Goal: Task Accomplishment & Management: Use online tool/utility

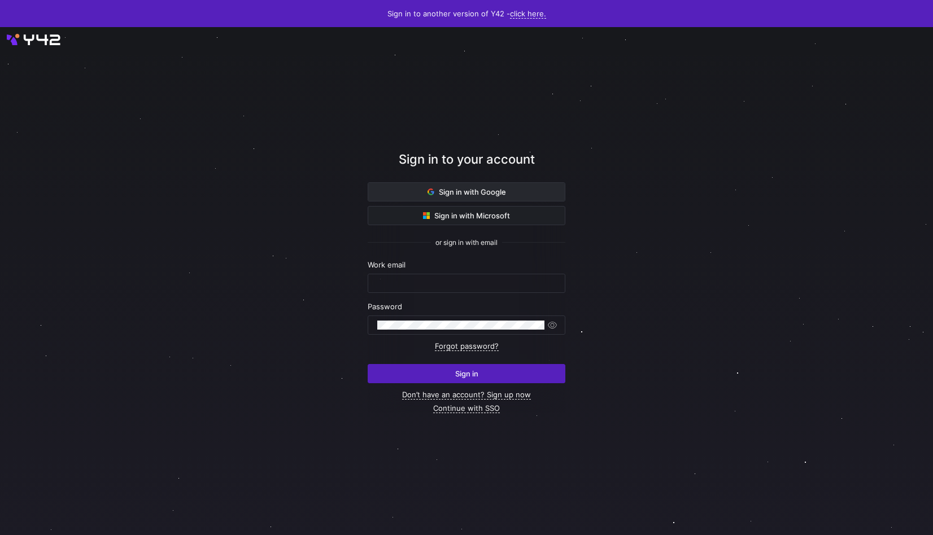
click at [465, 199] on span at bounding box center [466, 192] width 196 height 18
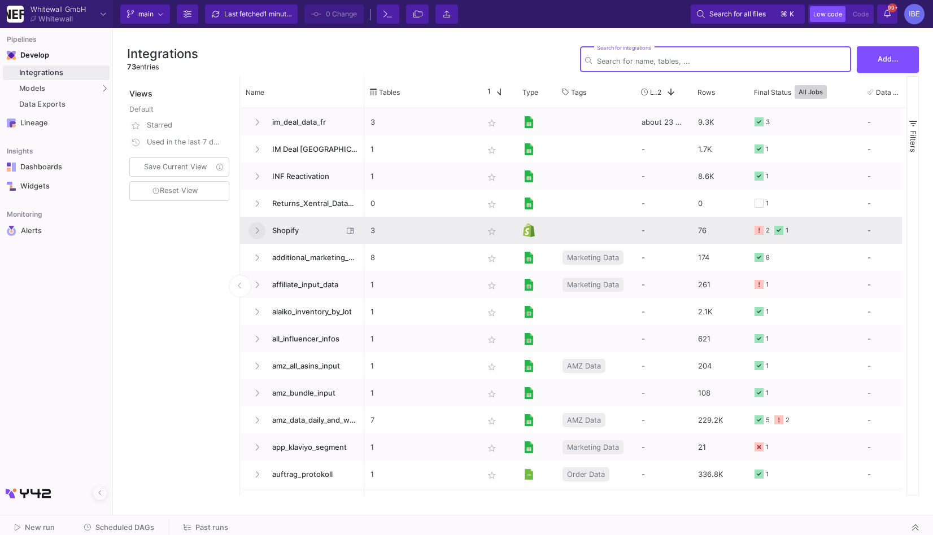
click at [255, 228] on icon at bounding box center [257, 230] width 5 height 7
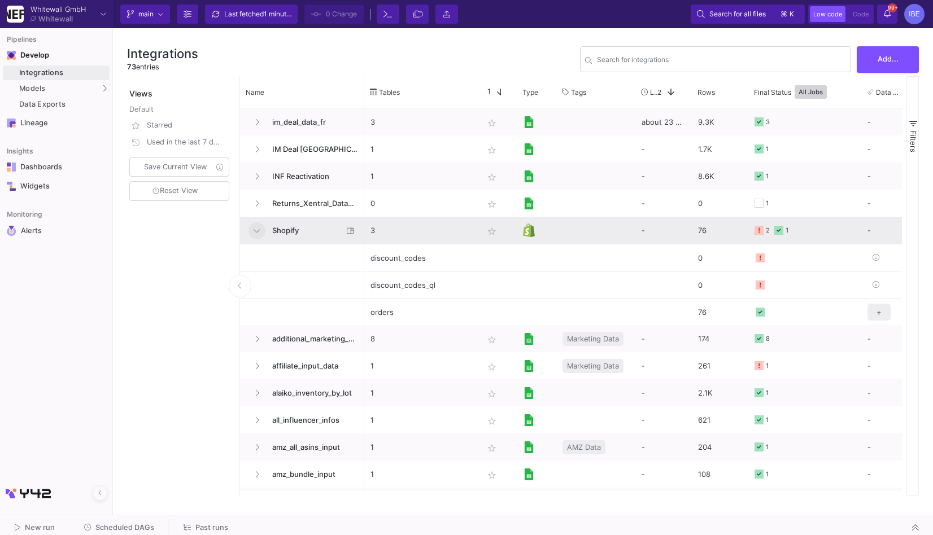
click at [255, 228] on icon at bounding box center [256, 230] width 6 height 7
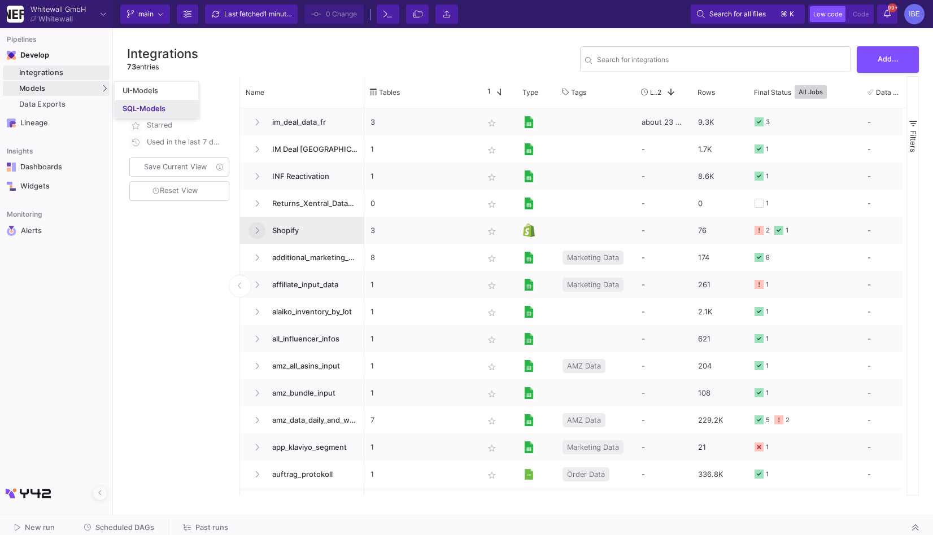
click at [135, 107] on div "SQL-Models" at bounding box center [144, 108] width 43 height 9
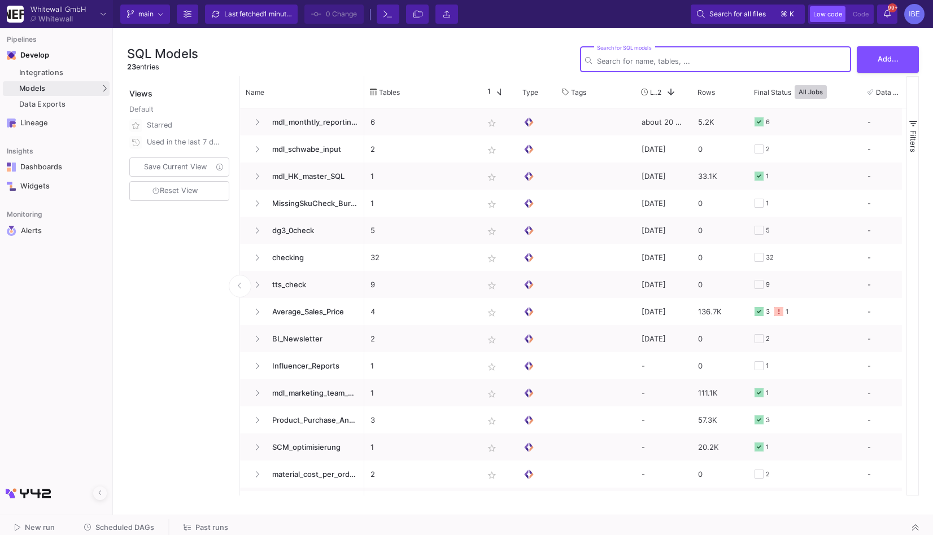
click at [106, 531] on span "Scheduled DAGs" at bounding box center [124, 527] width 59 height 8
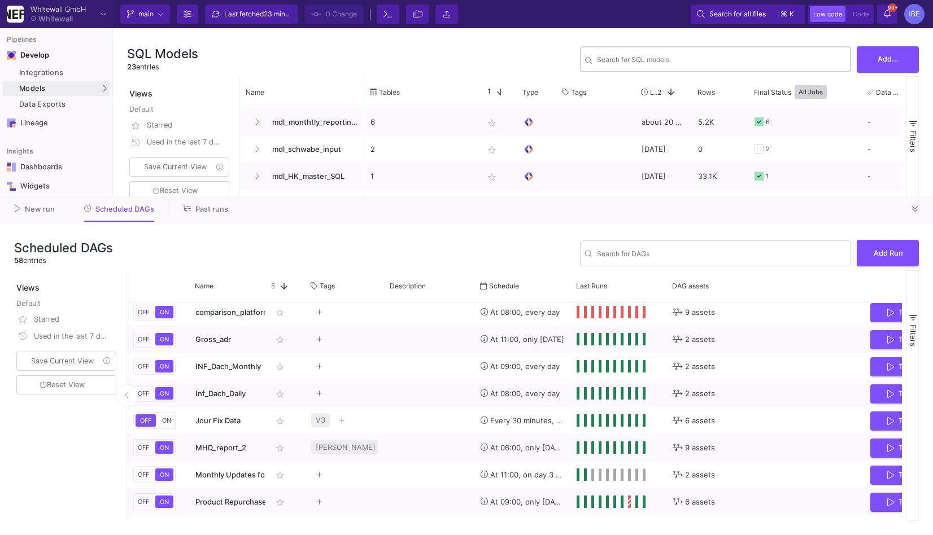
click at [675, 56] on div "Search for SQL models" at bounding box center [721, 59] width 249 height 28
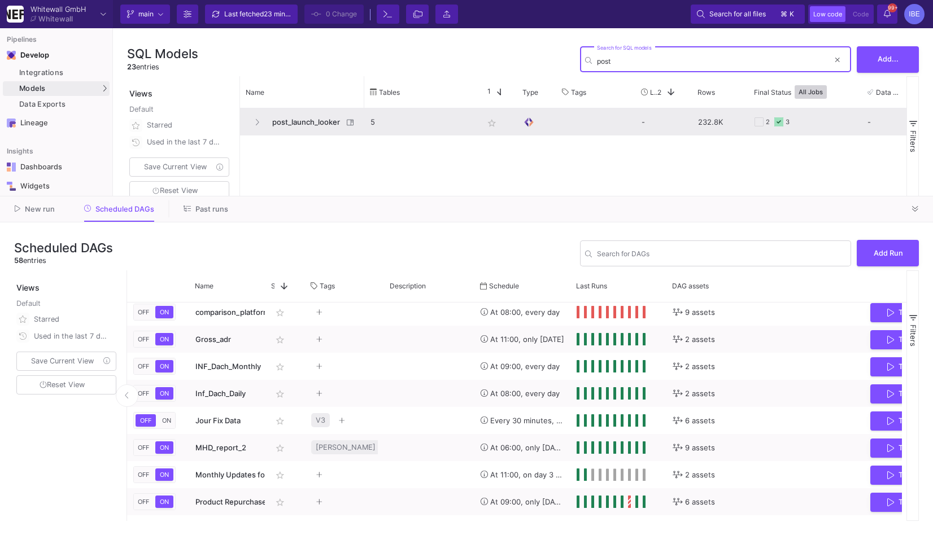
type input "post"
click at [325, 120] on span "post_launch_looker" at bounding box center [303, 122] width 77 height 27
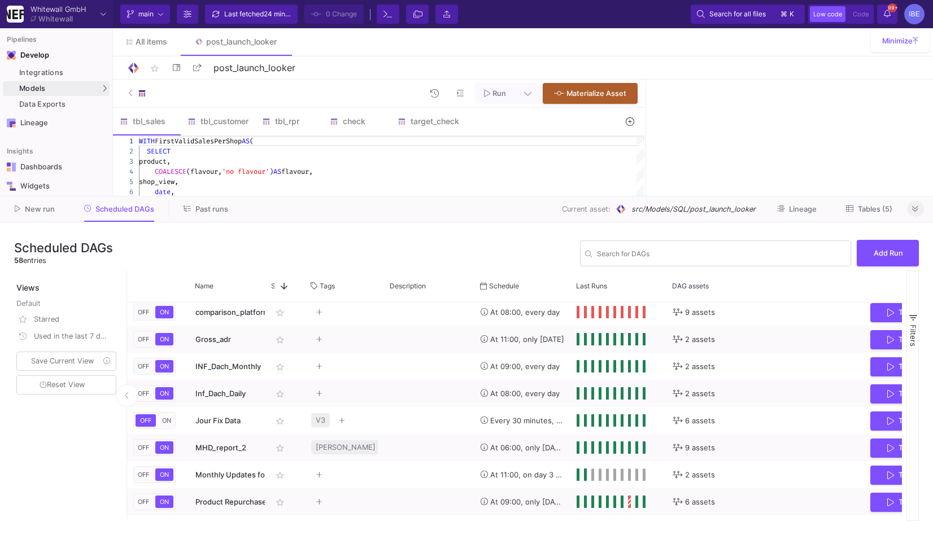
click at [913, 211] on icon at bounding box center [915, 208] width 6 height 7
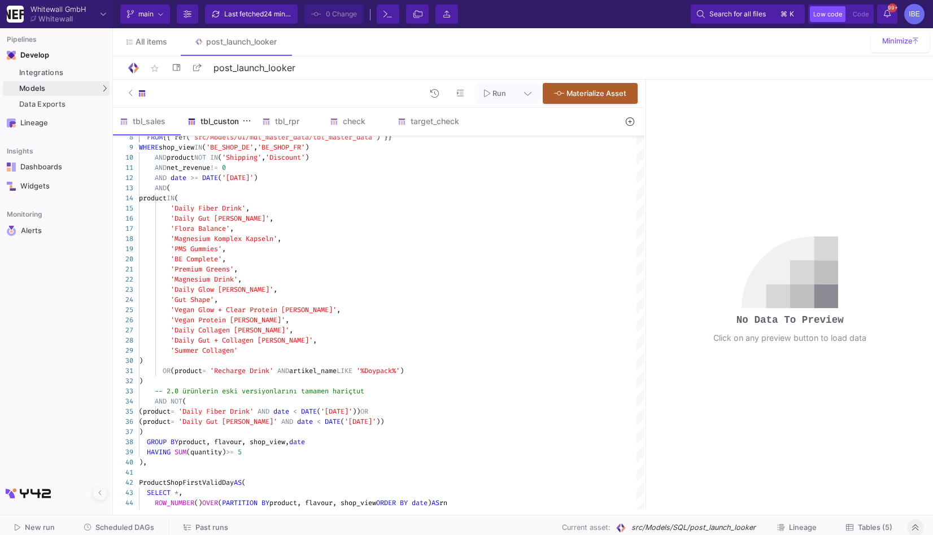
click at [222, 126] on div "tbl_customer" at bounding box center [218, 121] width 75 height 27
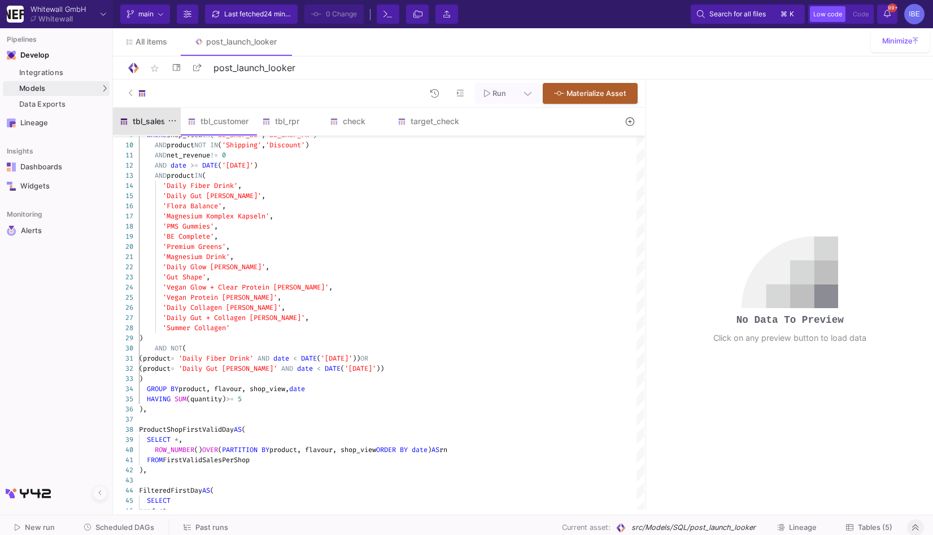
click at [148, 129] on div "tbl_sales" at bounding box center [147, 121] width 68 height 27
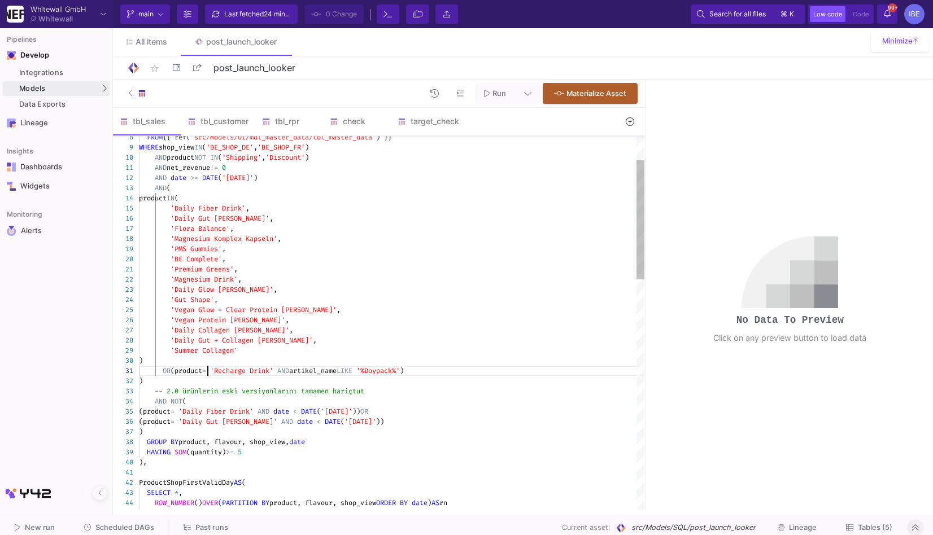
click at [202, 369] on span "(product" at bounding box center [186, 370] width 32 height 9
type textarea "AND net_revenue != 0 AND date >= DATE('2024-01-01') AND ( product IN ( 'Daily F…"
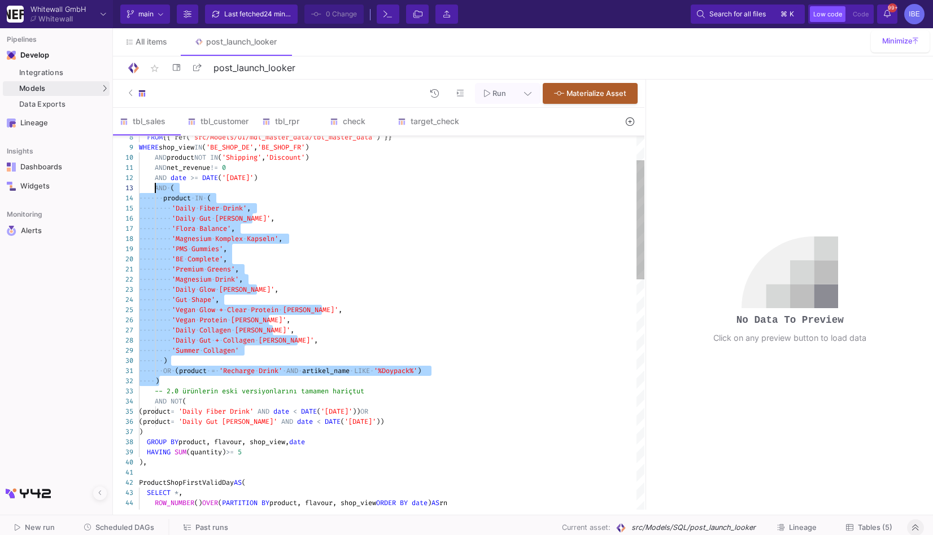
drag, startPoint x: 165, startPoint y: 379, endPoint x: 156, endPoint y: 192, distance: 187.0
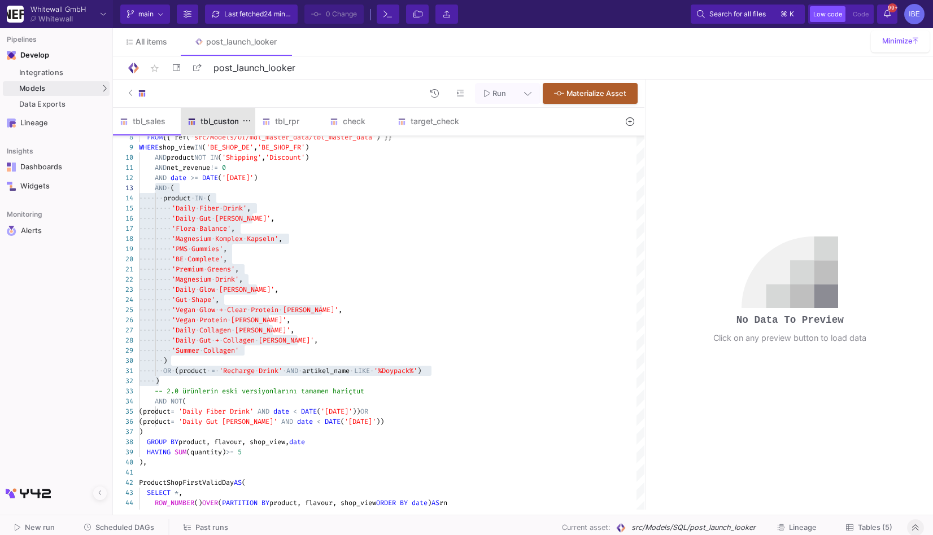
click at [224, 122] on div "tbl_customer" at bounding box center [217, 121] width 61 height 9
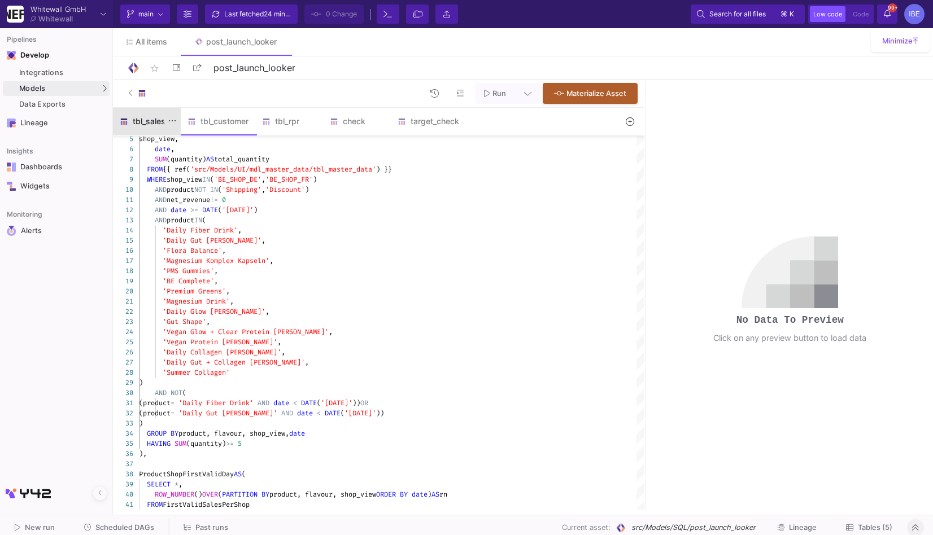
click at [150, 129] on div "tbl_sales" at bounding box center [147, 121] width 68 height 27
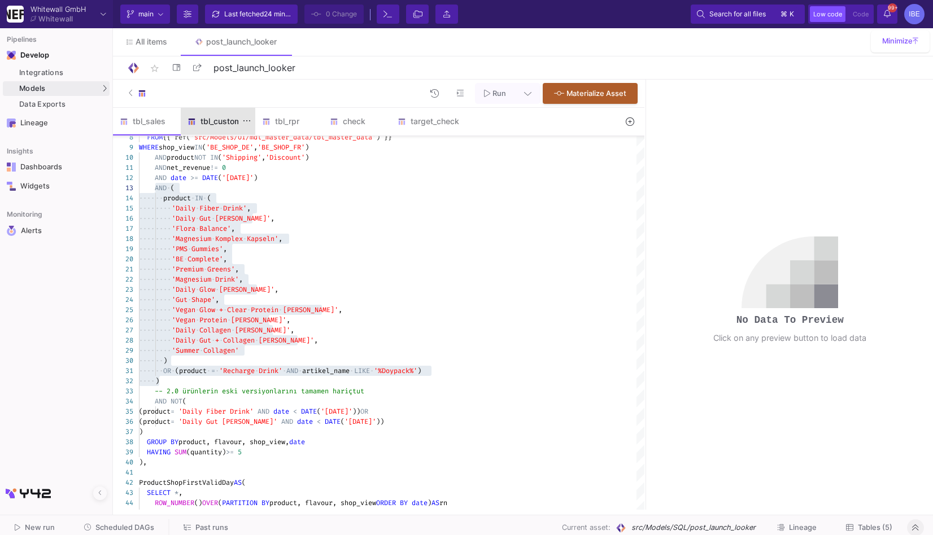
click at [197, 122] on y42-feature-type-child-icon at bounding box center [193, 121] width 13 height 8
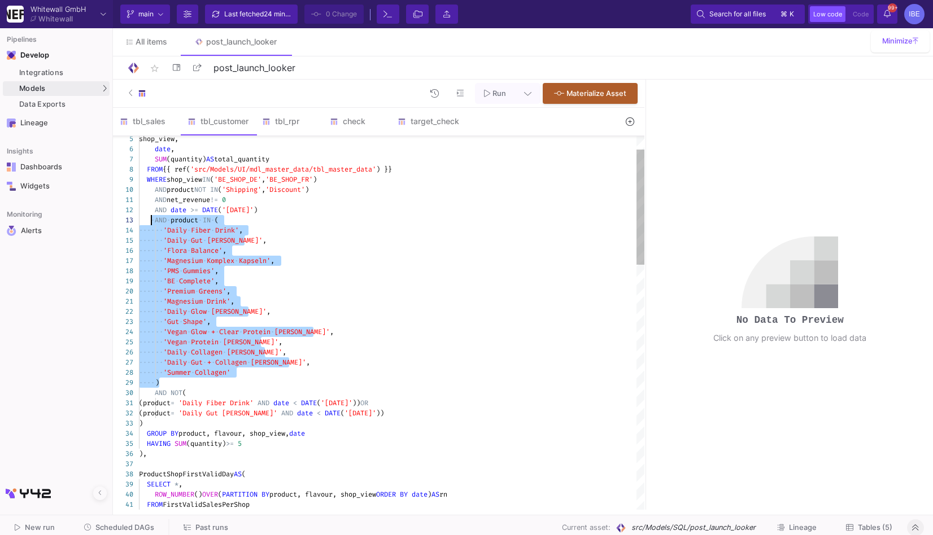
drag, startPoint x: 162, startPoint y: 384, endPoint x: 152, endPoint y: 224, distance: 160.0
paste textarea "OR (product = 'Recharge Drink' AND artikel_name LIKE '%Doypack%') ) AND NOT ( (…"
type textarea "OR (product = 'Recharge Drink' AND artikel_name LIKE '%Doypack%') ) AND NOT ( (…"
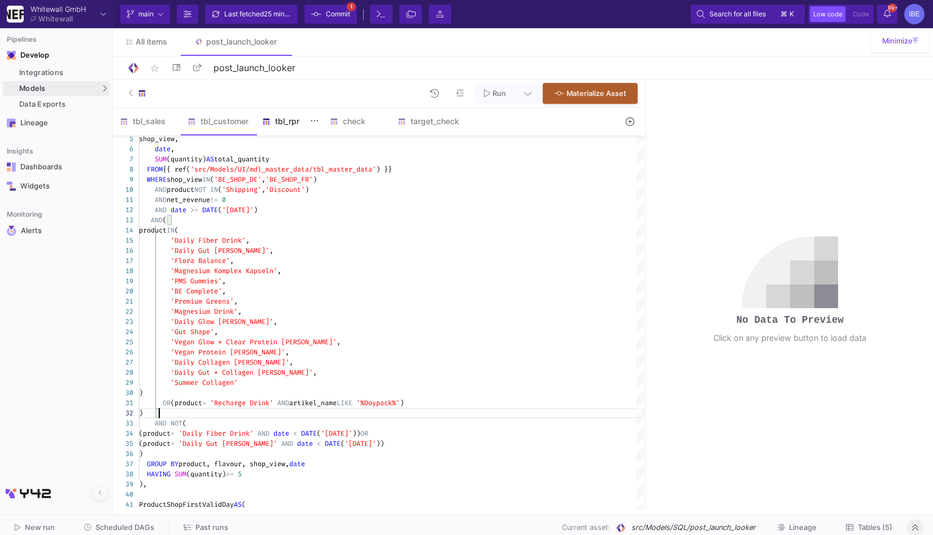
click at [274, 128] on div "tbl_rpr" at bounding box center [289, 121] width 68 height 27
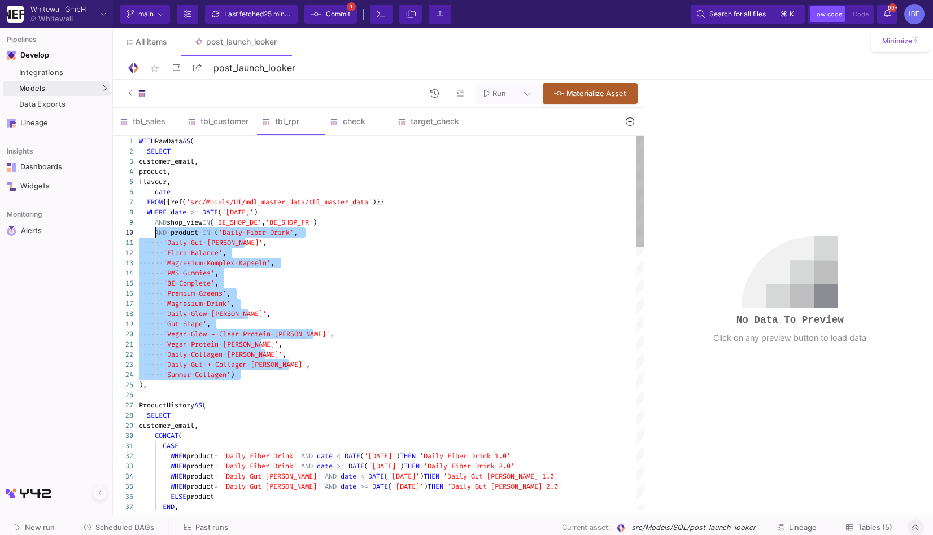
drag, startPoint x: 141, startPoint y: 386, endPoint x: 155, endPoint y: 235, distance: 151.4
paste textarea "'Gut Shape', 'Vegan Glow + Clear Protein Pulver', 'Vegan Protein Pulver', 'Dail…"
type textarea "'Gut Shape', 'Vegan Glow + Clear Protein Pulver', 'Vegan Protein Pulver', 'Dail…"
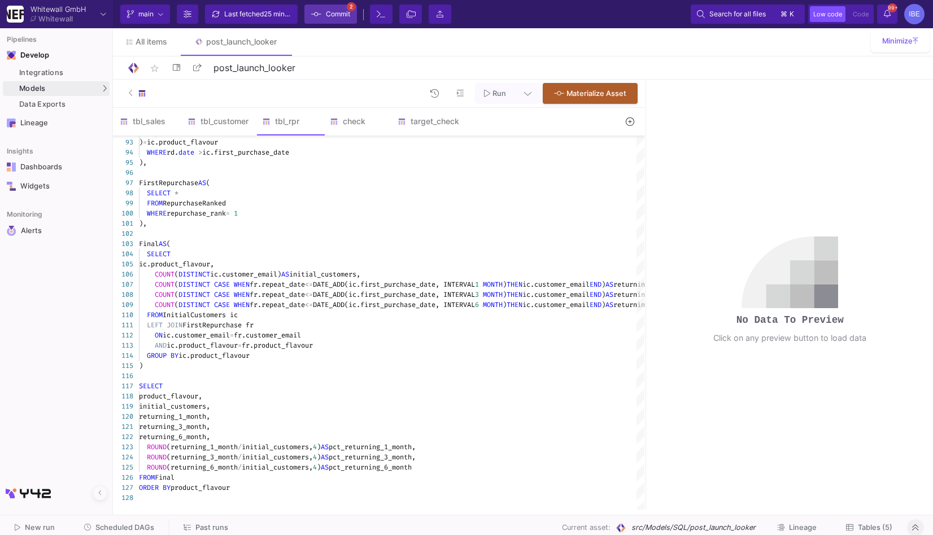
click at [333, 16] on span "Commit" at bounding box center [338, 14] width 24 height 17
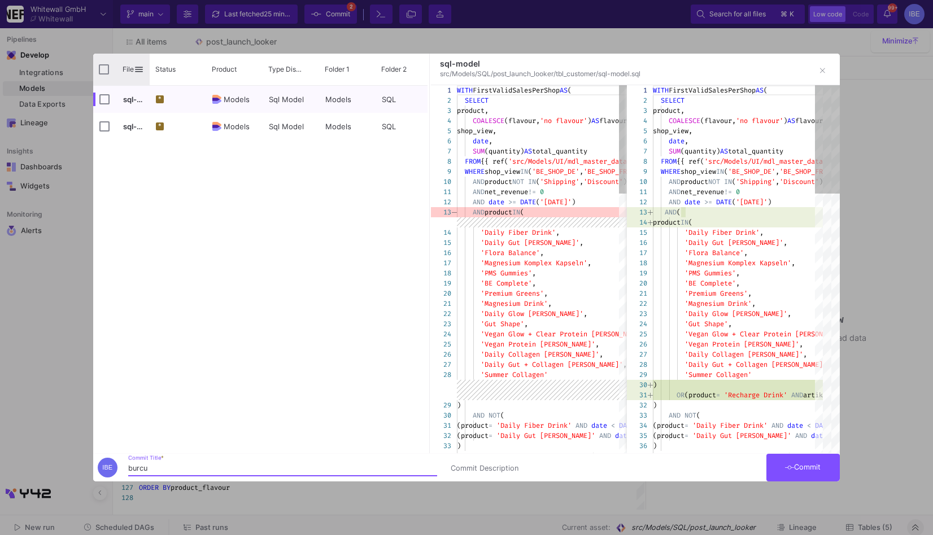
type input "burcu"
click at [107, 72] on input "Press Space to toggle all rows selection (unchecked)" at bounding box center [104, 69] width 10 height 10
checkbox input "true"
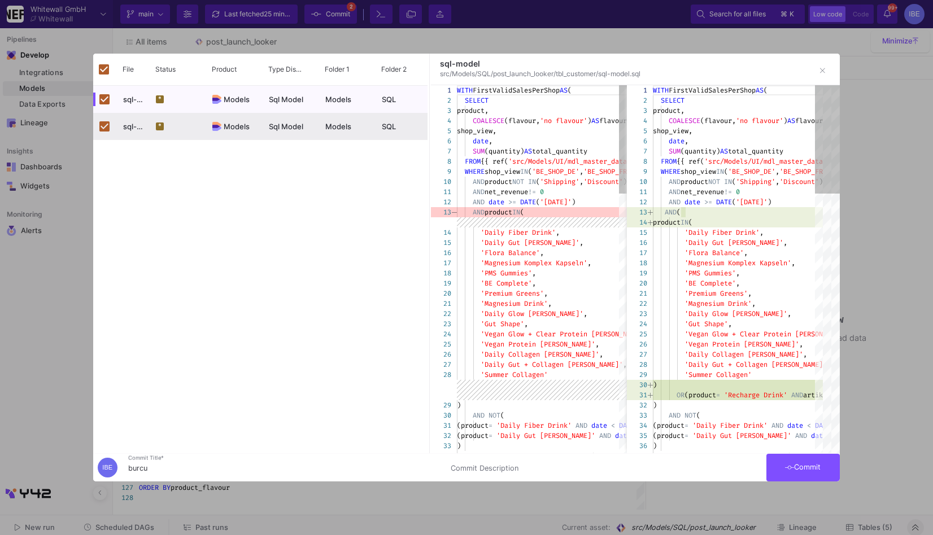
click at [811, 478] on button "Commit" at bounding box center [802, 468] width 73 height 28
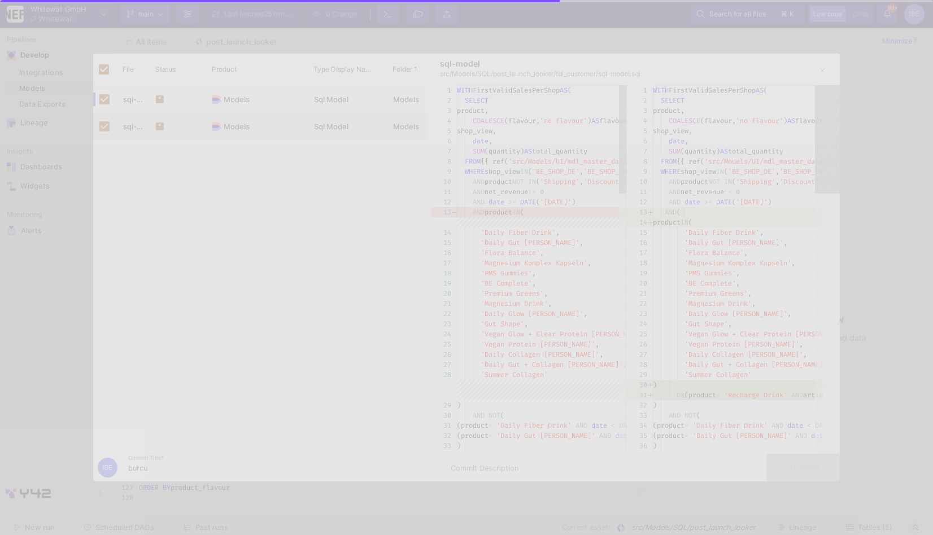
checkbox input "false"
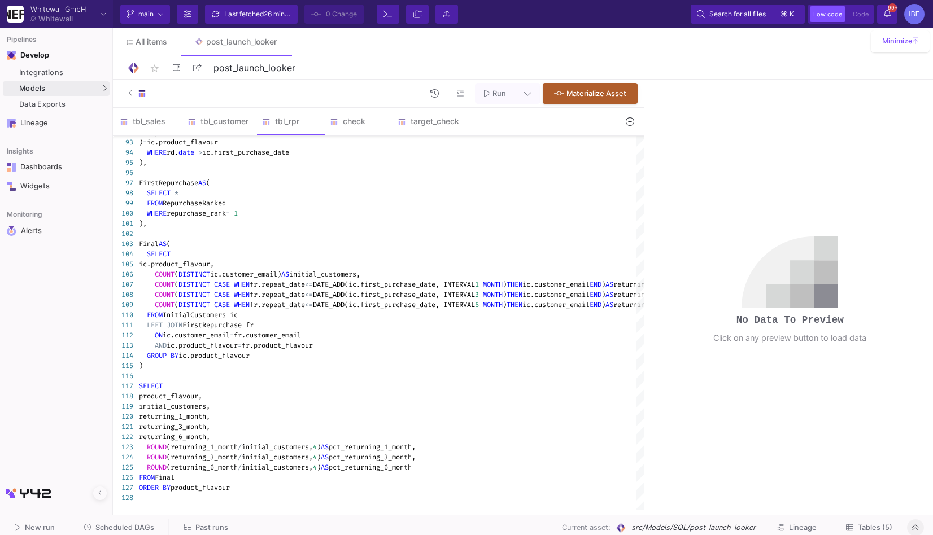
click at [875, 527] on span "Tables (5)" at bounding box center [875, 527] width 34 height 8
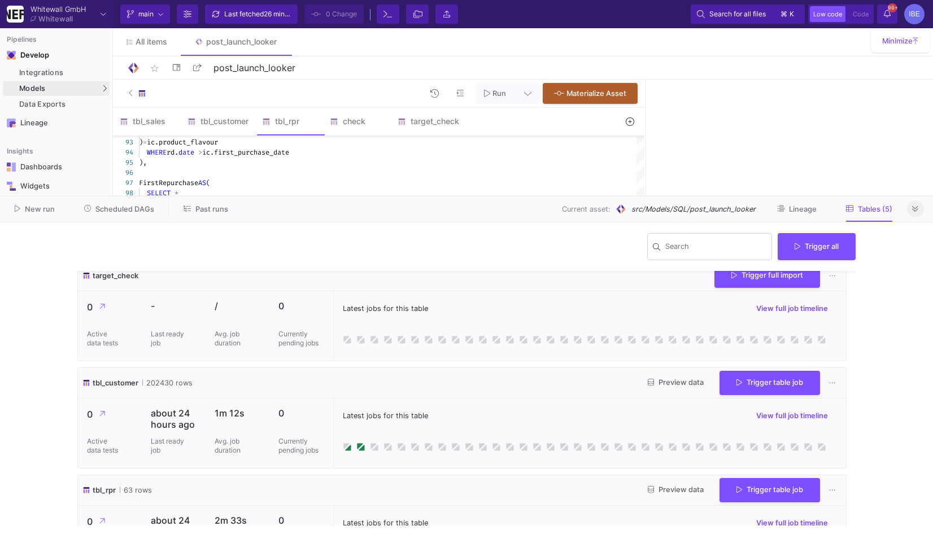
scroll to position [132, 0]
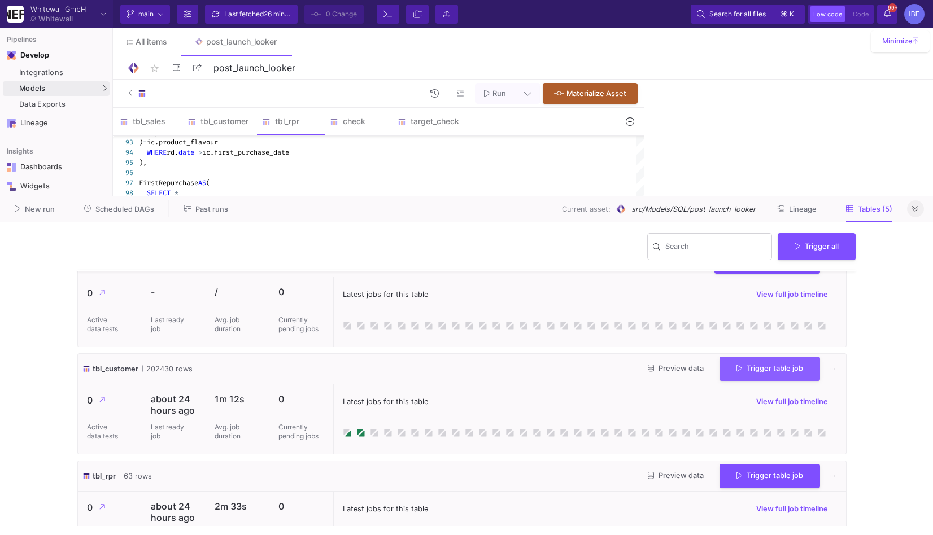
click at [762, 371] on span "Trigger table job" at bounding box center [769, 368] width 67 height 8
click at [741, 404] on button "Full import" at bounding box center [761, 397] width 94 height 27
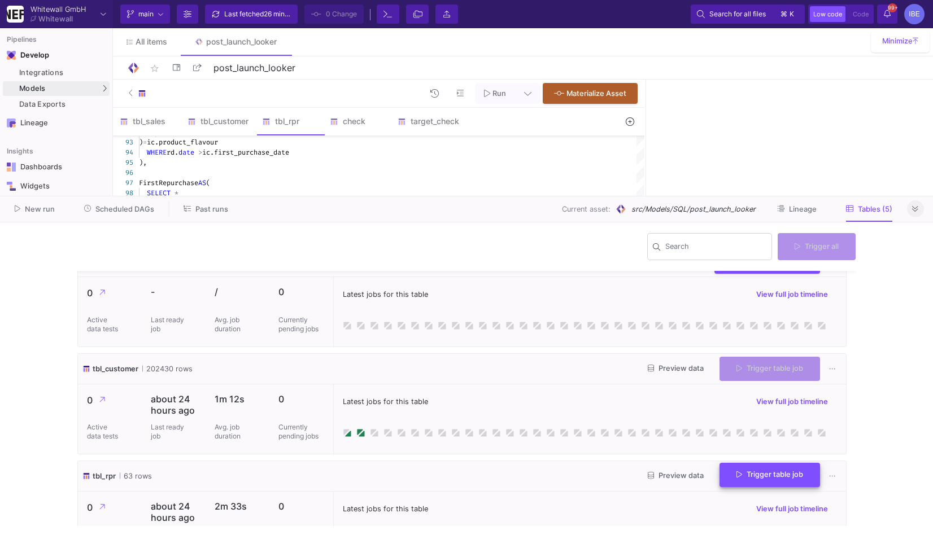
click at [747, 473] on span "Trigger table job" at bounding box center [769, 474] width 67 height 8
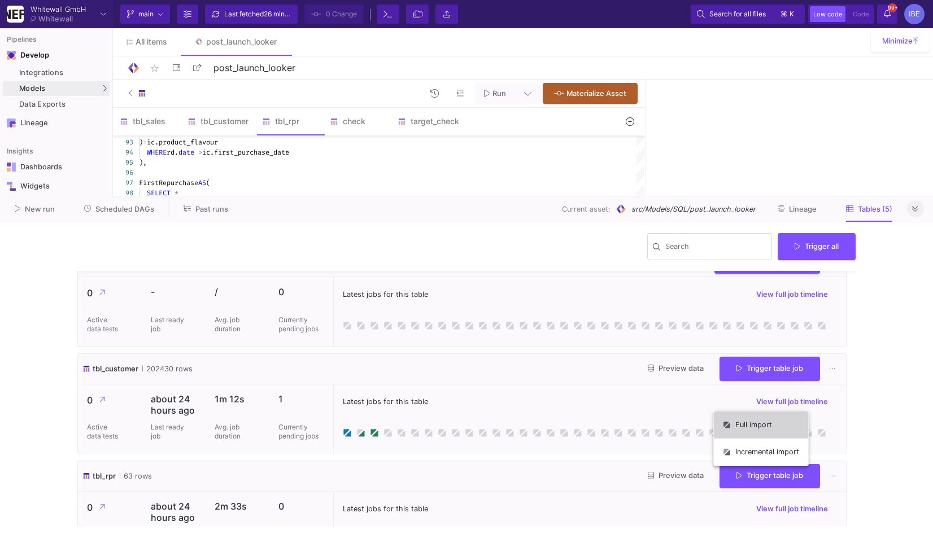
click at [730, 418] on button "Full import" at bounding box center [761, 425] width 94 height 27
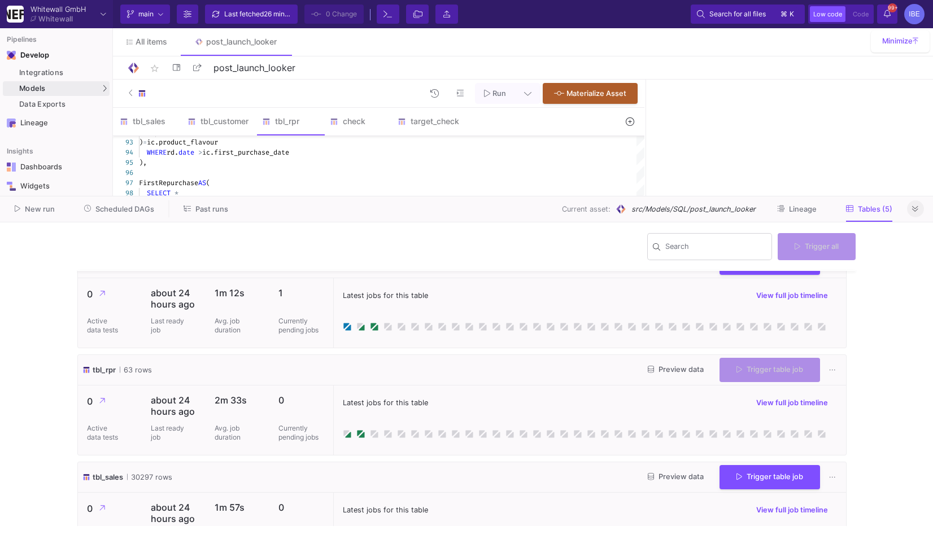
scroll to position [271, 0]
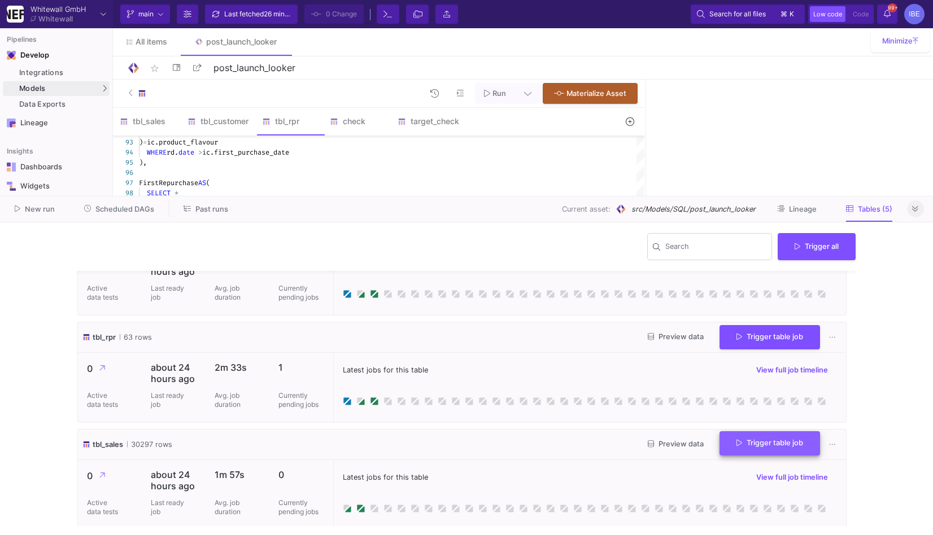
click at [742, 451] on button "Trigger table job" at bounding box center [769, 443] width 100 height 24
click at [737, 473] on button "Full import" at bounding box center [761, 473] width 94 height 27
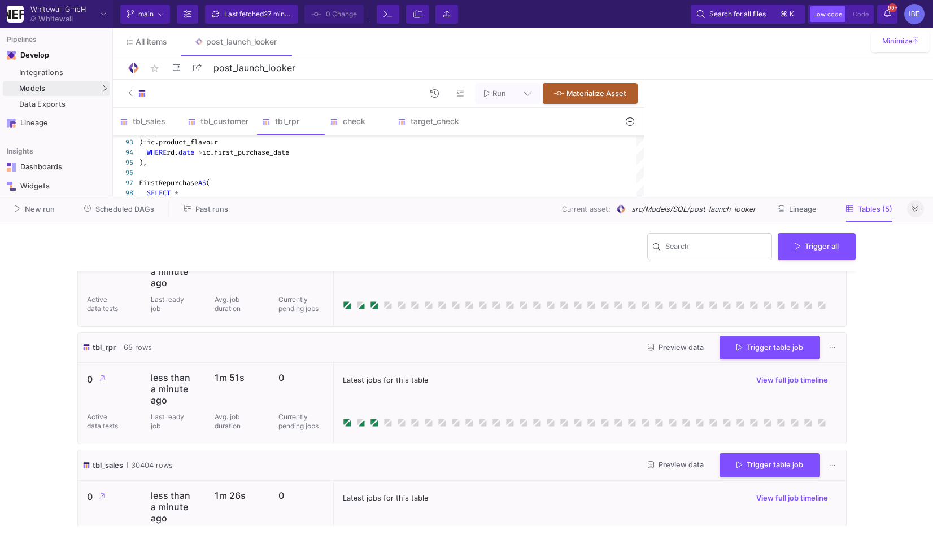
scroll to position [282, 0]
